Goal: Navigation & Orientation: Find specific page/section

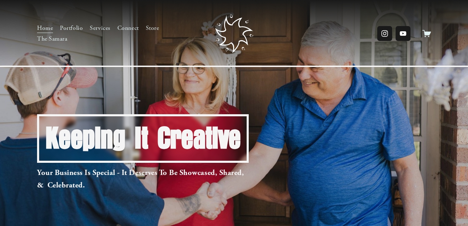
click at [74, 26] on link "Portfolio" at bounding box center [71, 28] width 23 height 11
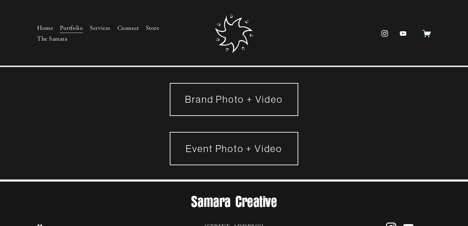
click at [283, 156] on link "Event Photo + Video" at bounding box center [234, 148] width 129 height 33
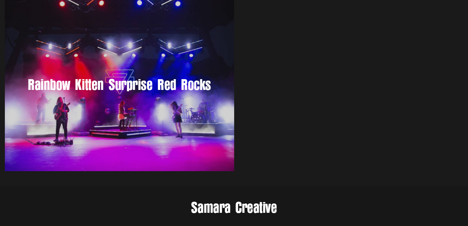
scroll to position [250, 0]
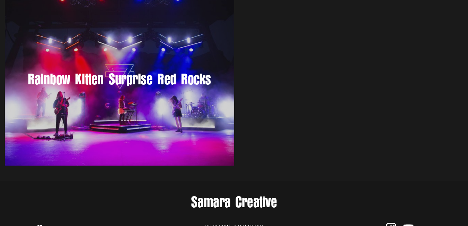
click at [226, 114] on div "Rainbow Kitten Surprise Red Rocks" at bounding box center [119, 79] width 229 height 172
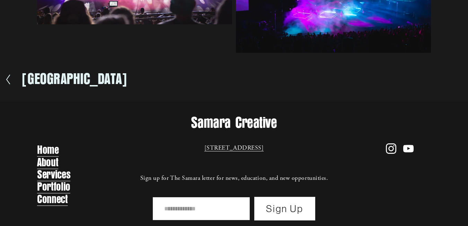
scroll to position [572, 0]
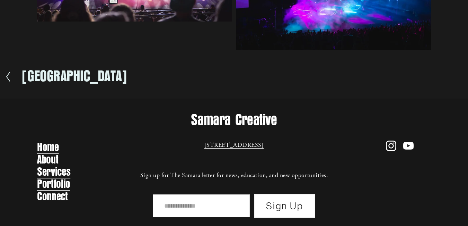
click at [48, 161] on link "About" at bounding box center [47, 159] width 21 height 14
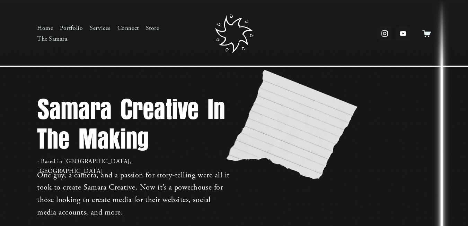
click at [386, 34] on icon "instagram-unauth" at bounding box center [385, 33] width 8 height 8
click at [387, 35] on icon "instagram-unauth" at bounding box center [385, 33] width 8 height 8
